Goal: Browse casually: Explore the website without a specific task or goal

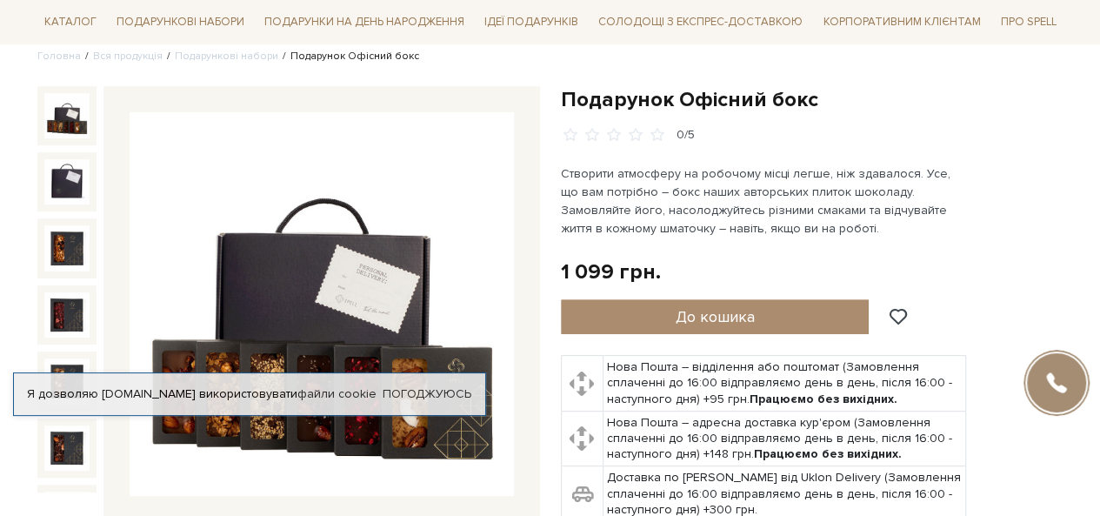
click at [355, 389] on div "Я дозволяю [DOMAIN_NAME] використовувати файли cookie Погоджуюсь" at bounding box center [249, 393] width 473 height 43
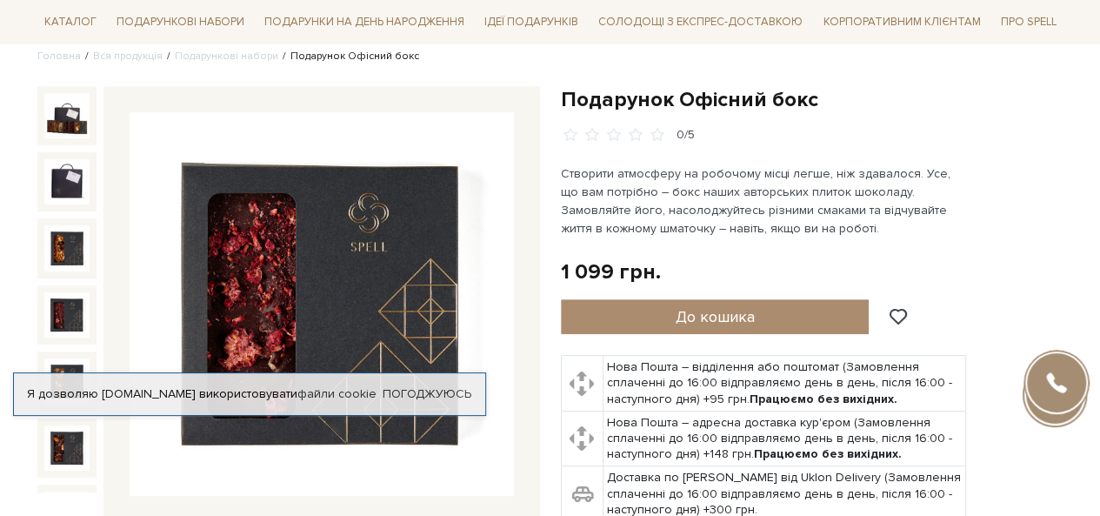
click at [73, 292] on img at bounding box center [66, 314] width 45 height 45
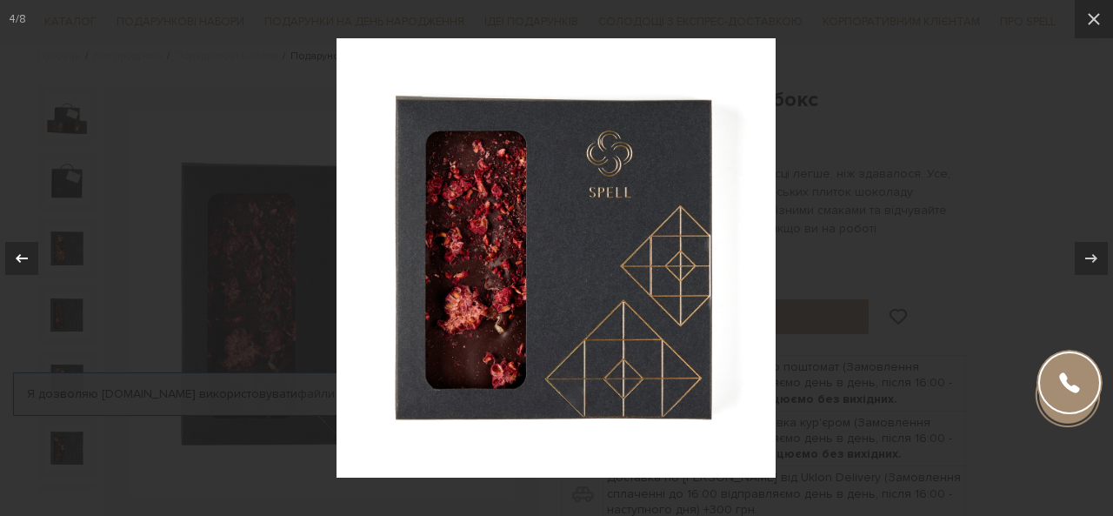
click at [56, 255] on button at bounding box center [30, 258] width 61 height 87
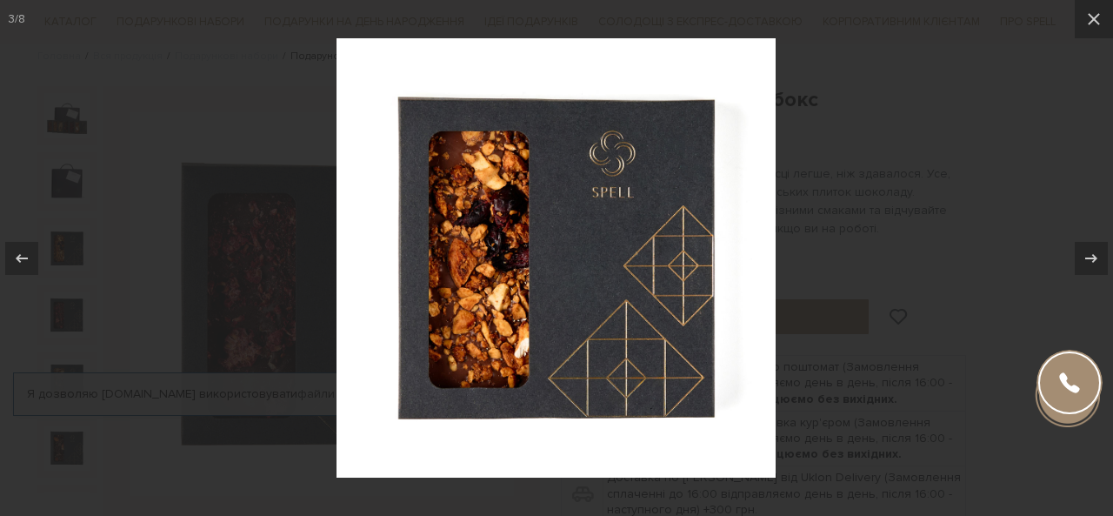
click at [47, 365] on div at bounding box center [556, 258] width 1113 height 516
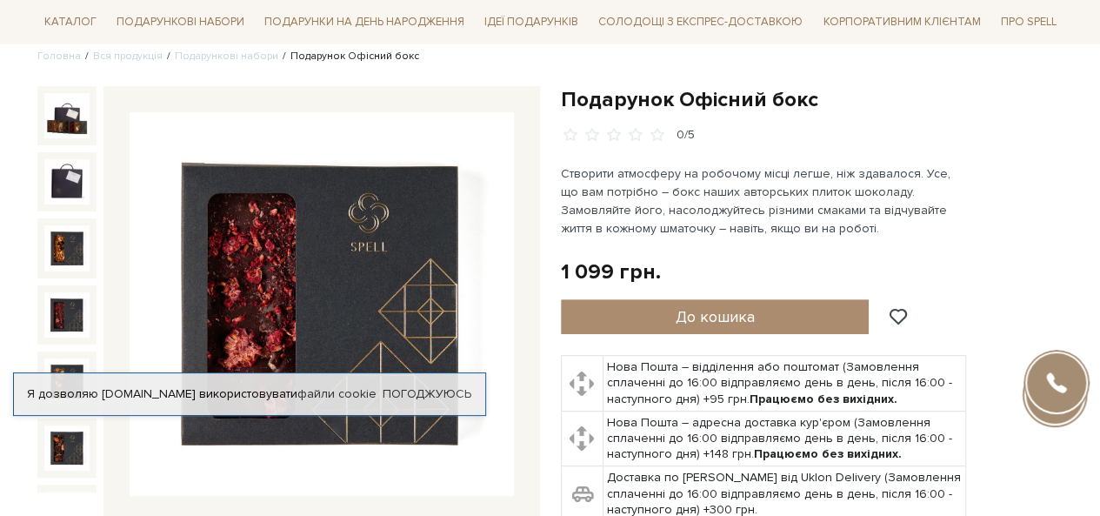
click at [50, 372] on div "Я дозволяю [DOMAIN_NAME] використовувати файли cookie Погоджуюсь" at bounding box center [249, 393] width 473 height 43
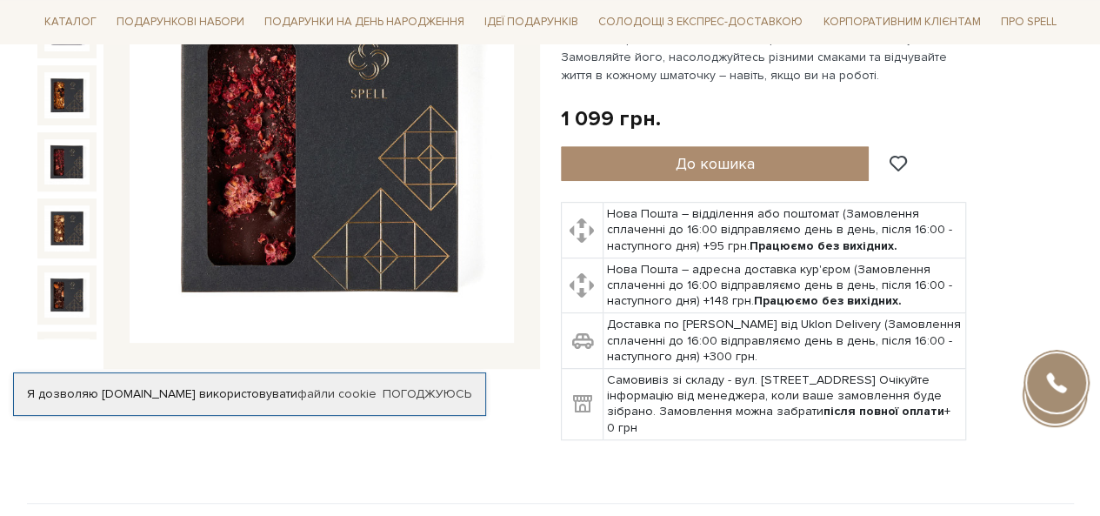
scroll to position [314, 0]
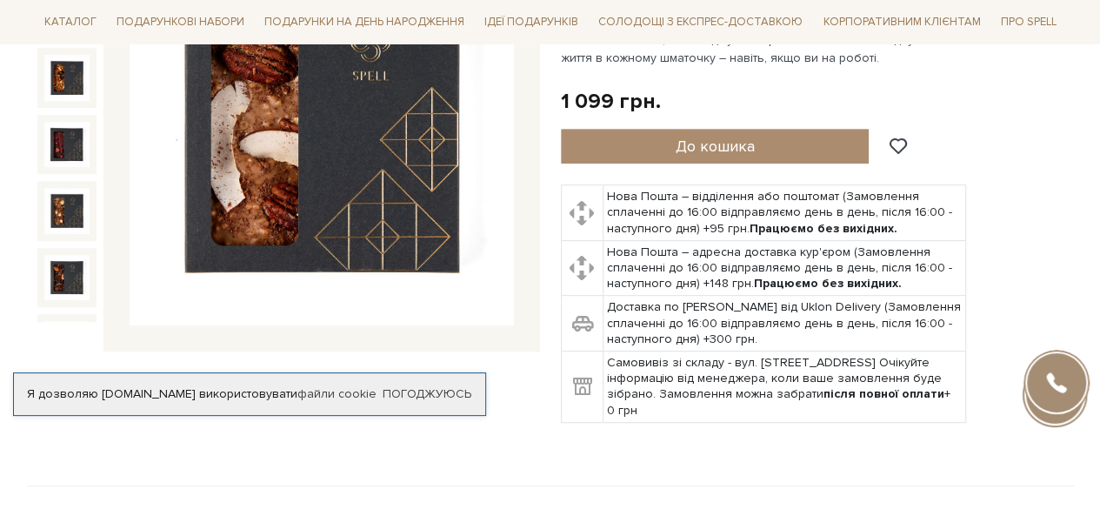
click at [53, 321] on img at bounding box center [66, 343] width 45 height 45
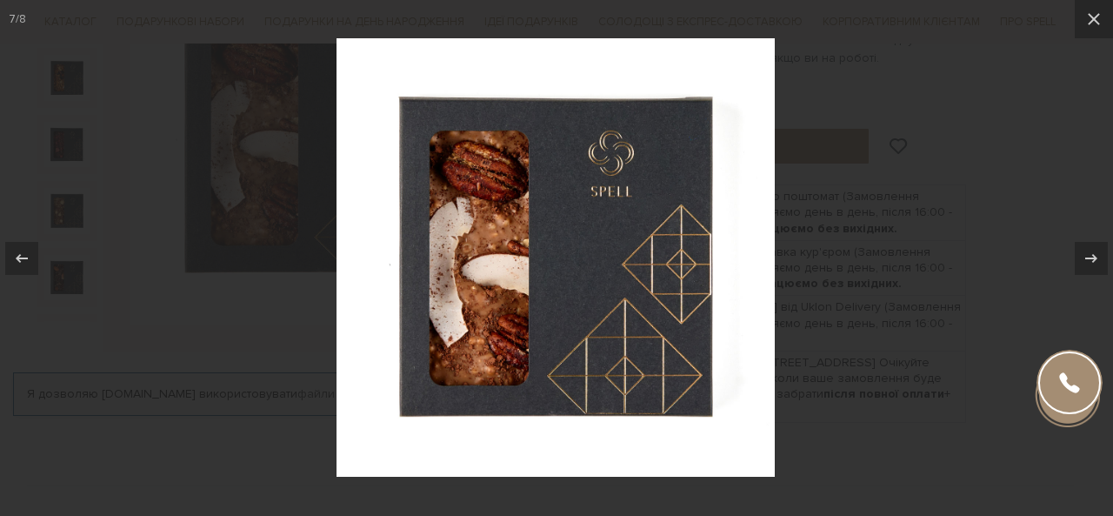
click at [64, 247] on div at bounding box center [556, 258] width 1113 height 516
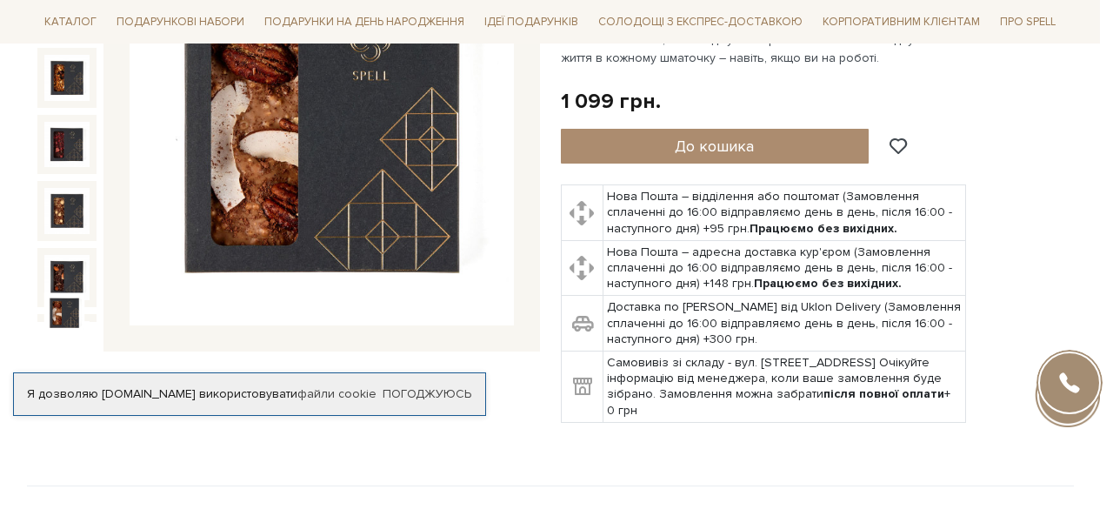
scroll to position [12, 0]
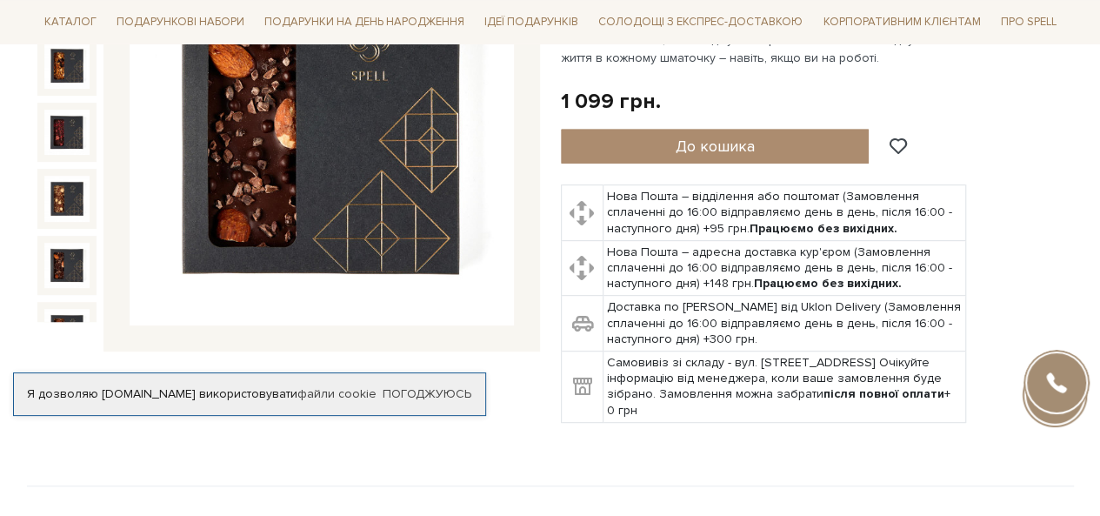
click at [66, 243] on img at bounding box center [66, 265] width 45 height 45
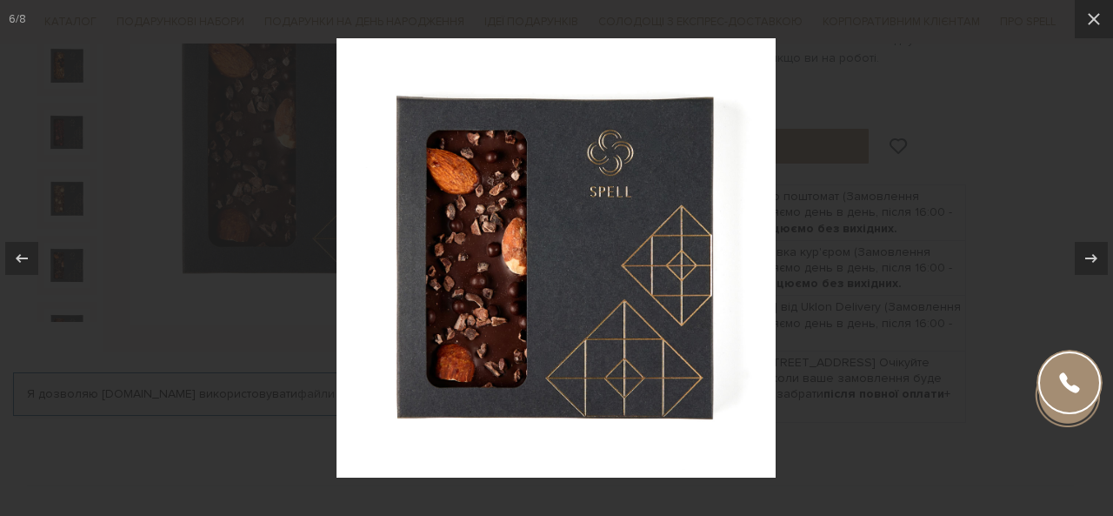
click at [60, 183] on div at bounding box center [556, 258] width 1113 height 516
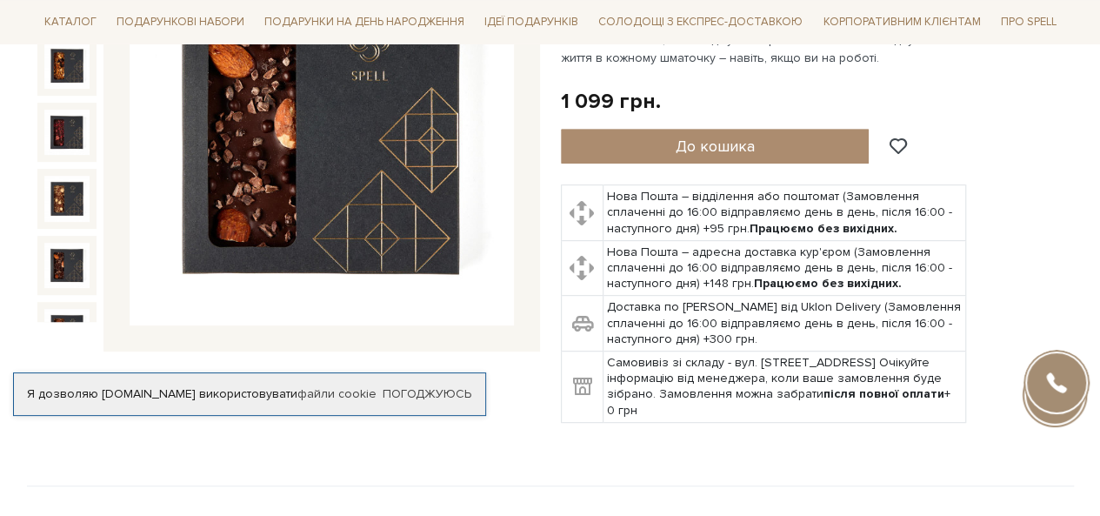
click at [68, 245] on img at bounding box center [66, 265] width 45 height 45
